Goal: Obtain resource: Obtain resource

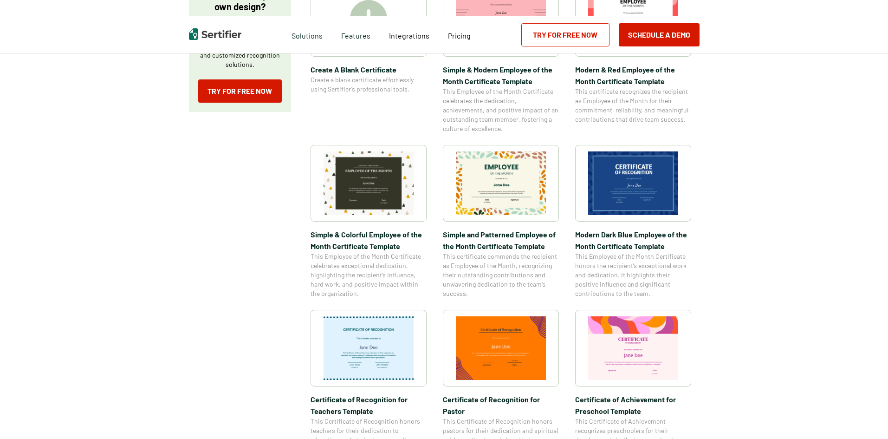
scroll to position [232, 0]
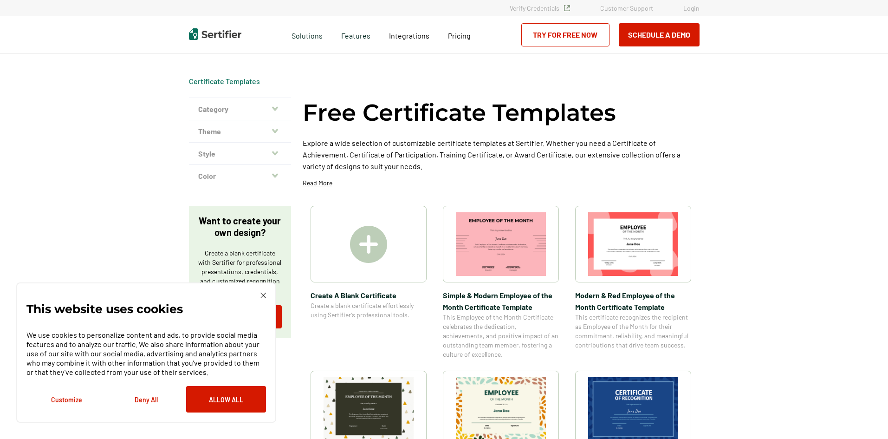
click at [269, 107] on button "Category" at bounding box center [240, 109] width 102 height 22
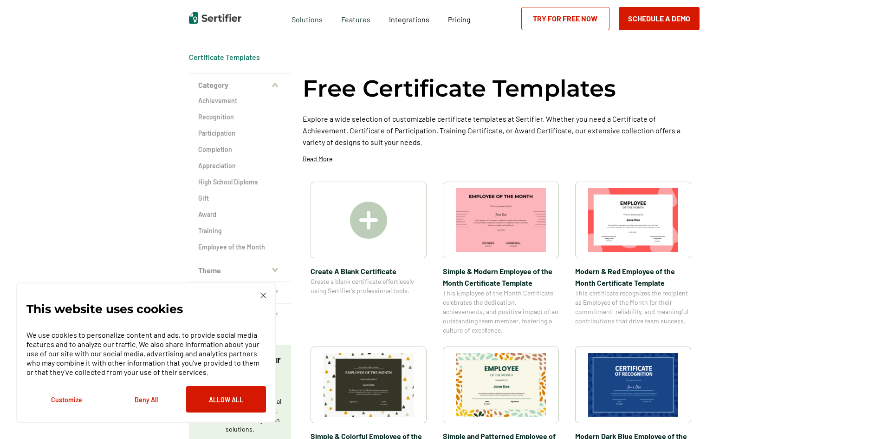
scroll to position [46, 0]
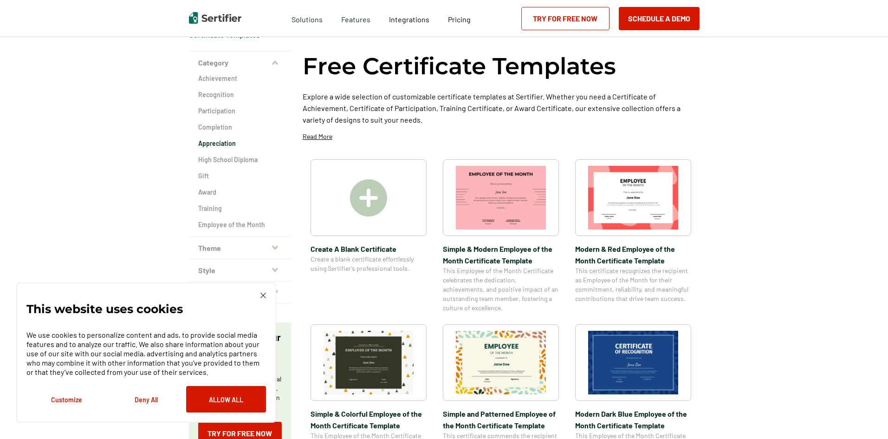
click at [216, 143] on h2 "Appreciation" at bounding box center [240, 143] width 84 height 9
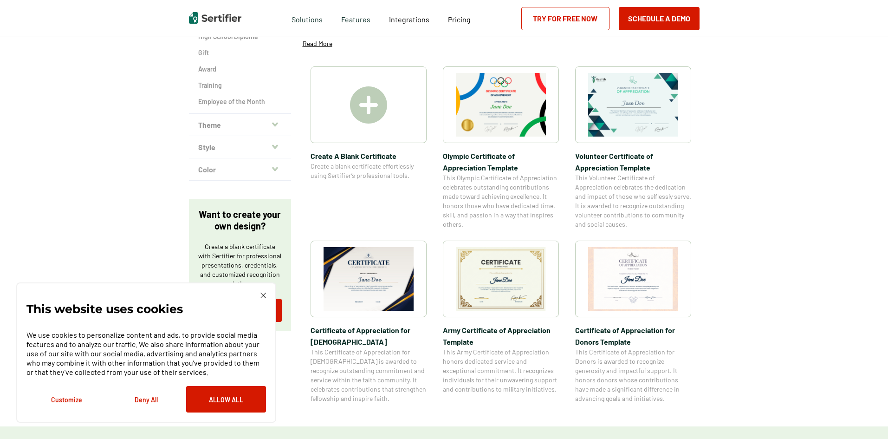
scroll to position [186, 0]
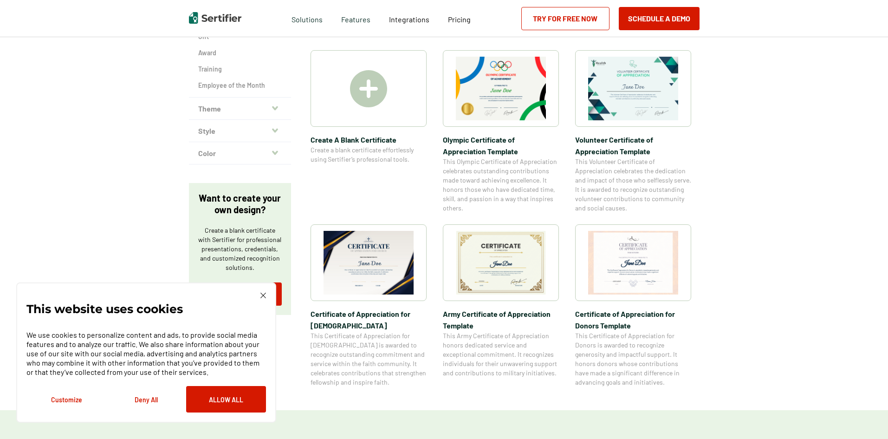
click at [491, 266] on img at bounding box center [501, 263] width 90 height 64
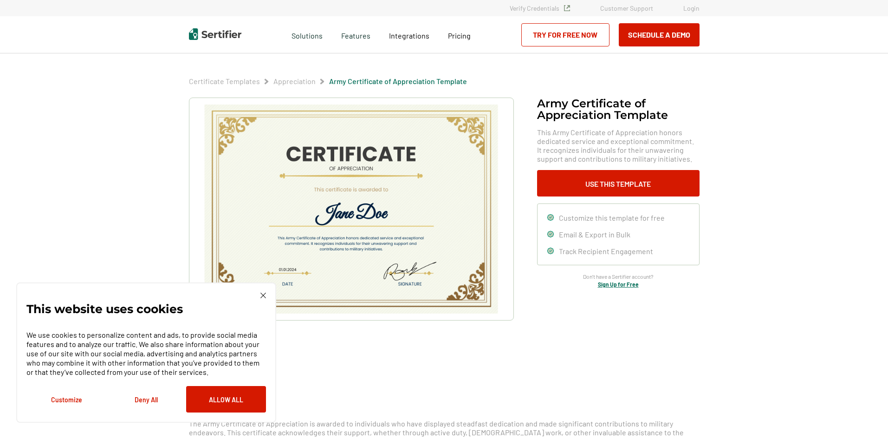
click at [318, 232] on img at bounding box center [350, 208] width 295 height 209
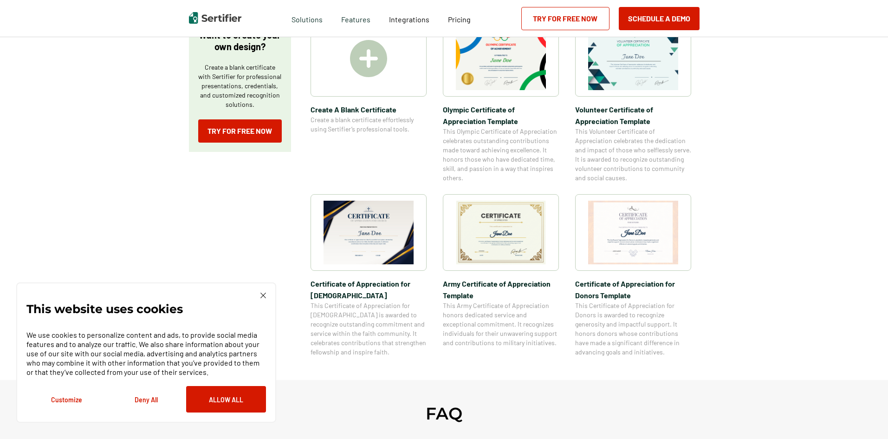
scroll to position [46, 0]
